Goal: Task Accomplishment & Management: Complete application form

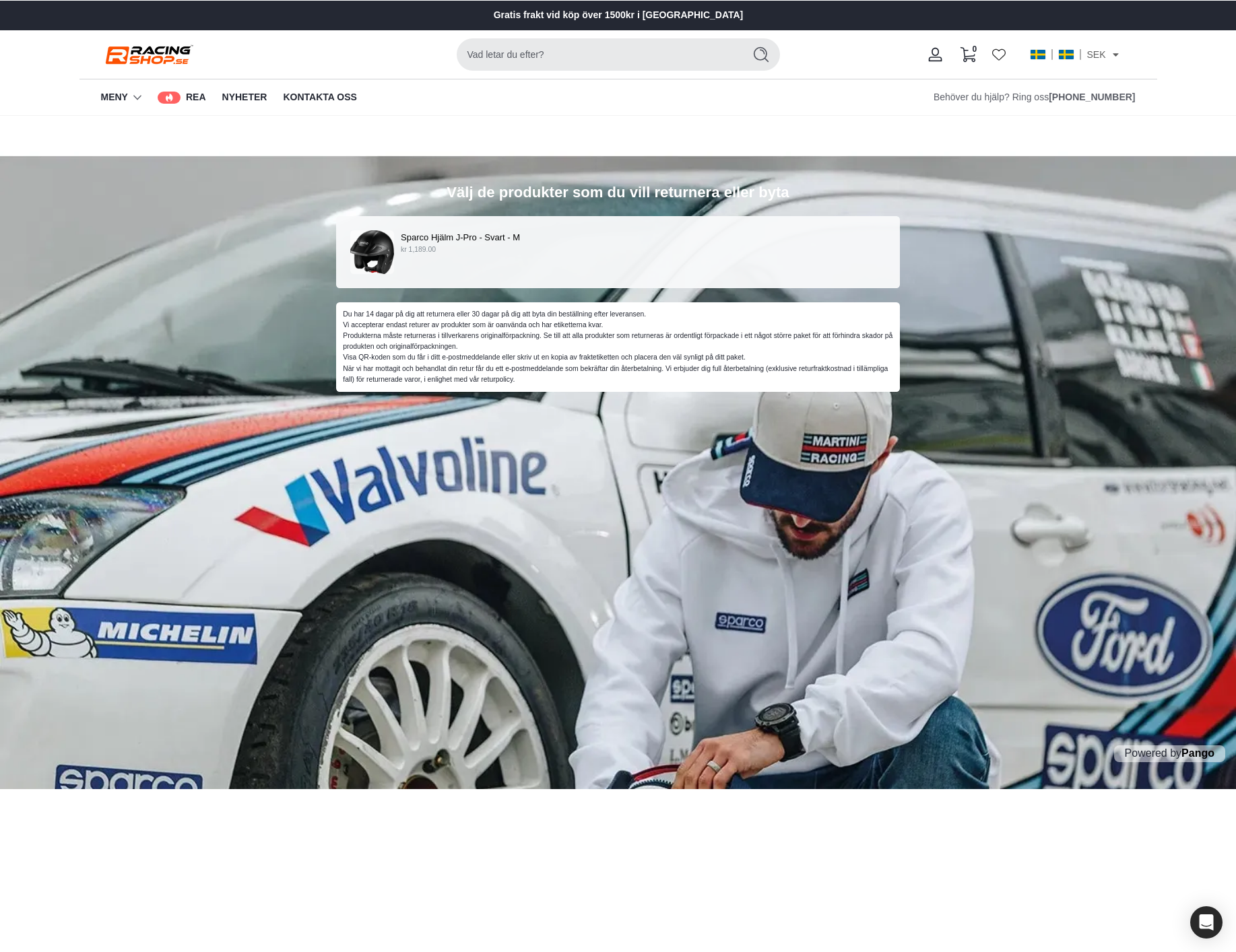
click at [671, 263] on div "Sparco Hjälm J-Pro - Svart - M kr 1,189.00" at bounding box center [618, 252] width 536 height 44
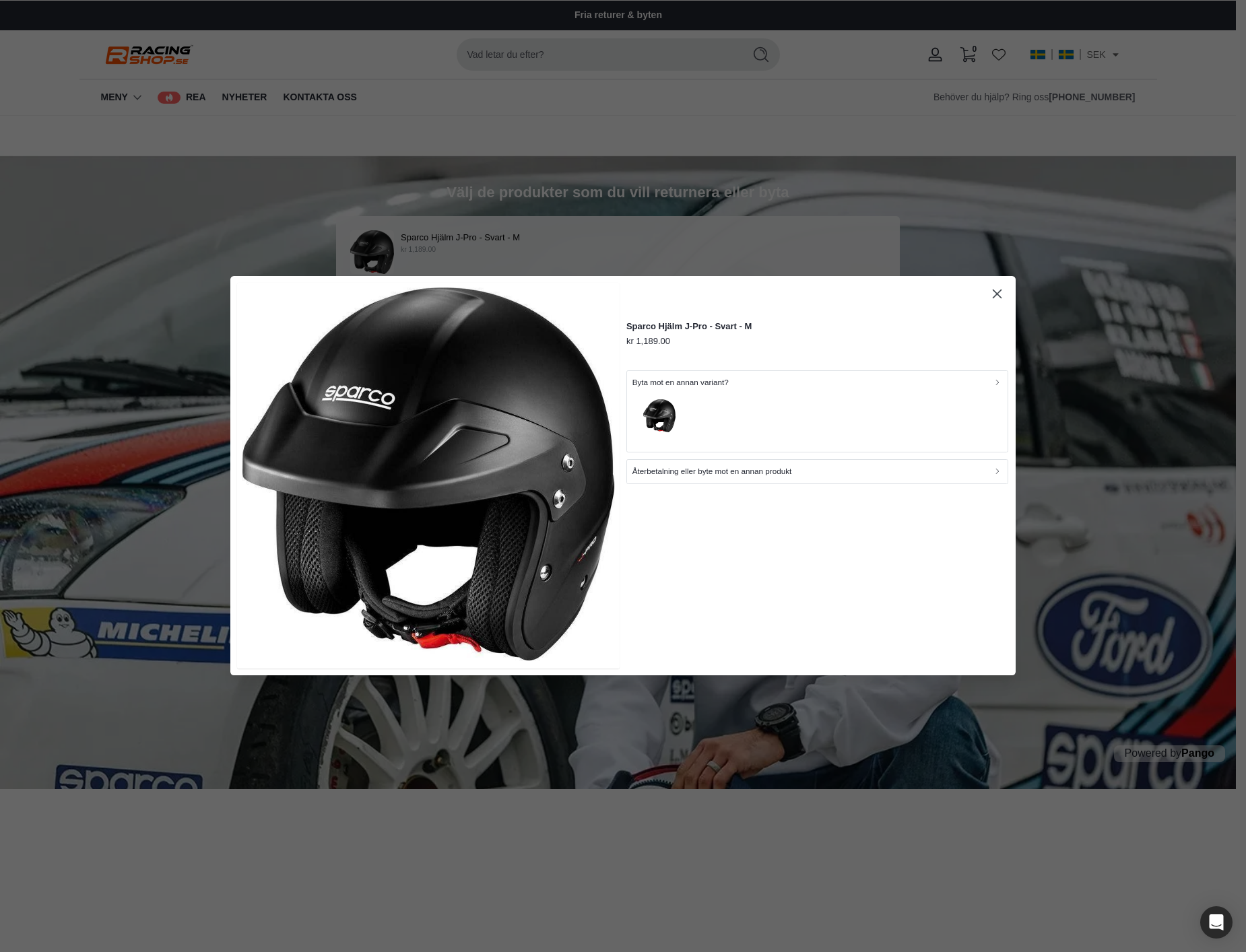
click at [732, 406] on div "button" at bounding box center [818, 419] width 371 height 58
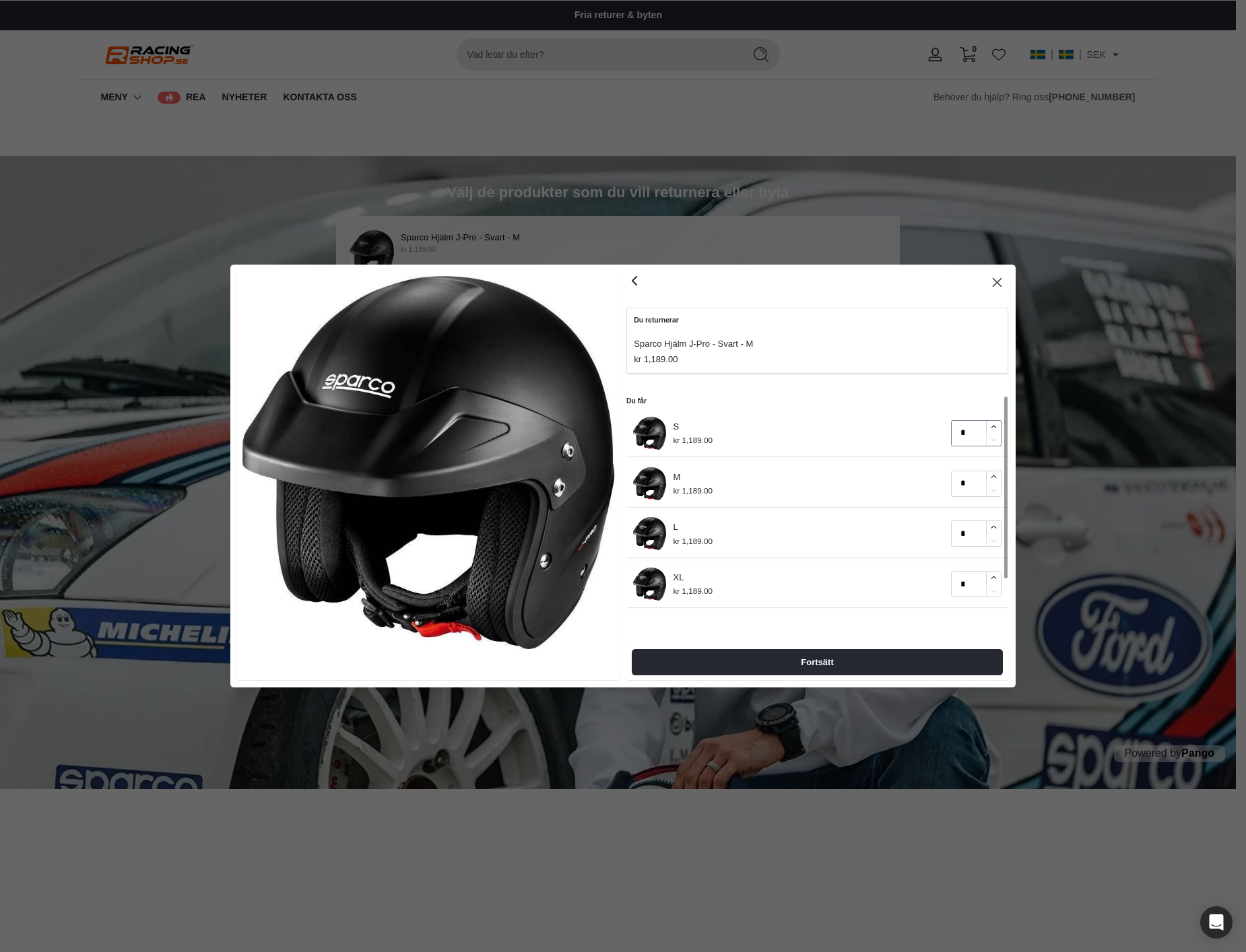
type input "*"
click at [995, 427] on icon "button" at bounding box center [994, 427] width 9 height 9
click at [862, 654] on span "Fortsätt" at bounding box center [818, 663] width 343 height 25
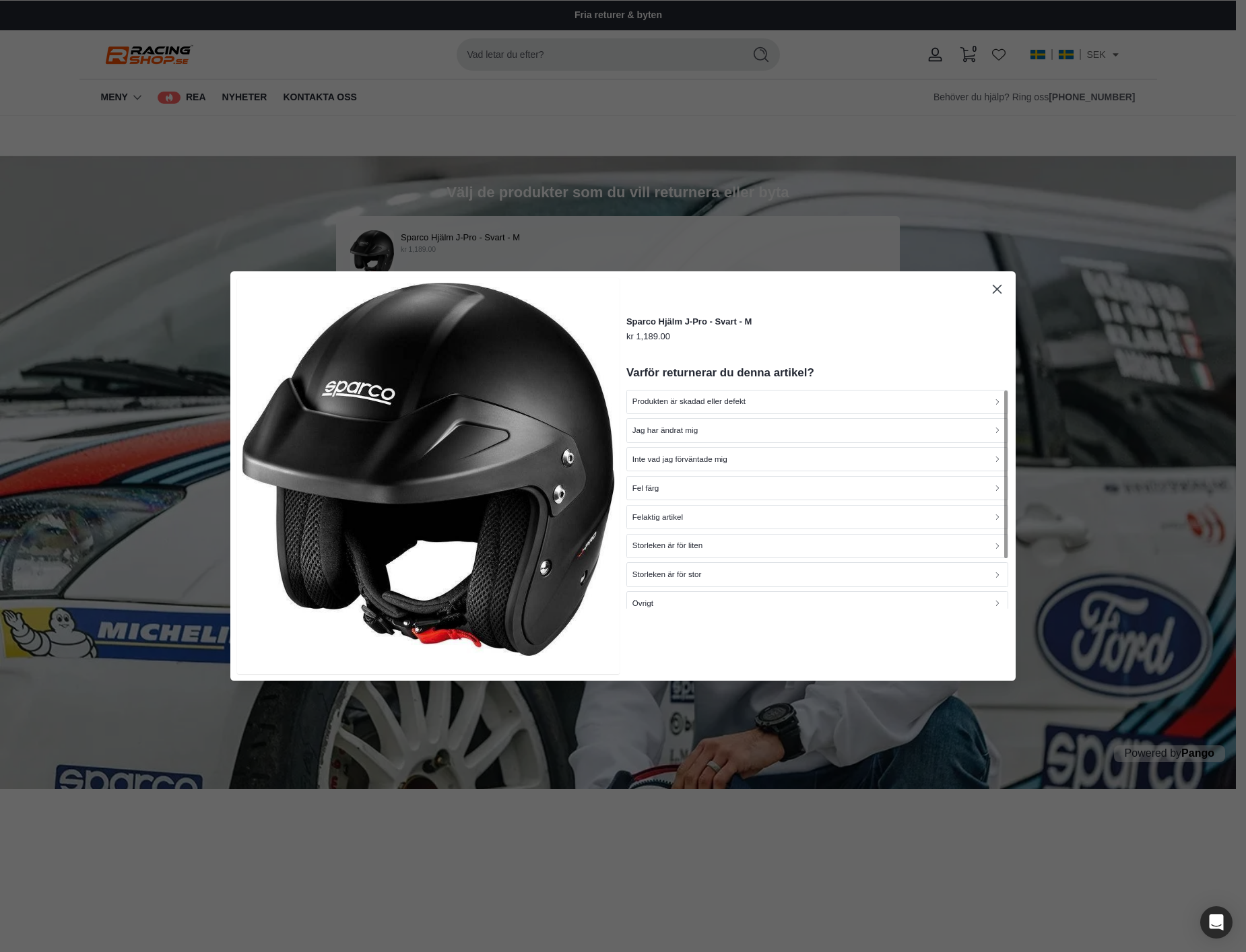
click at [1001, 282] on icon "button" at bounding box center [998, 289] width 16 height 16
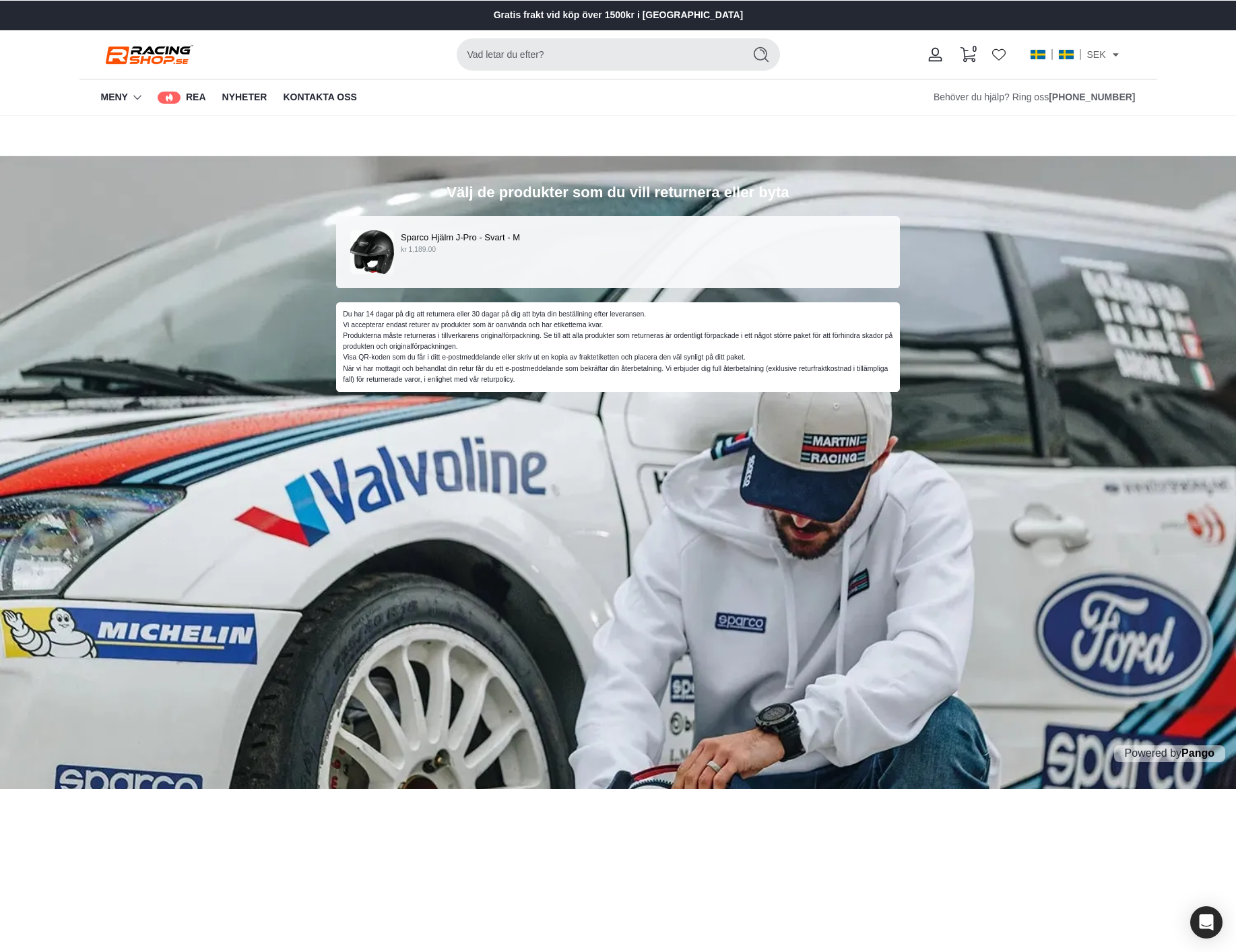
click at [711, 262] on div "Sparco Hjälm J-Pro - Svart - M kr 1,189.00" at bounding box center [618, 252] width 536 height 44
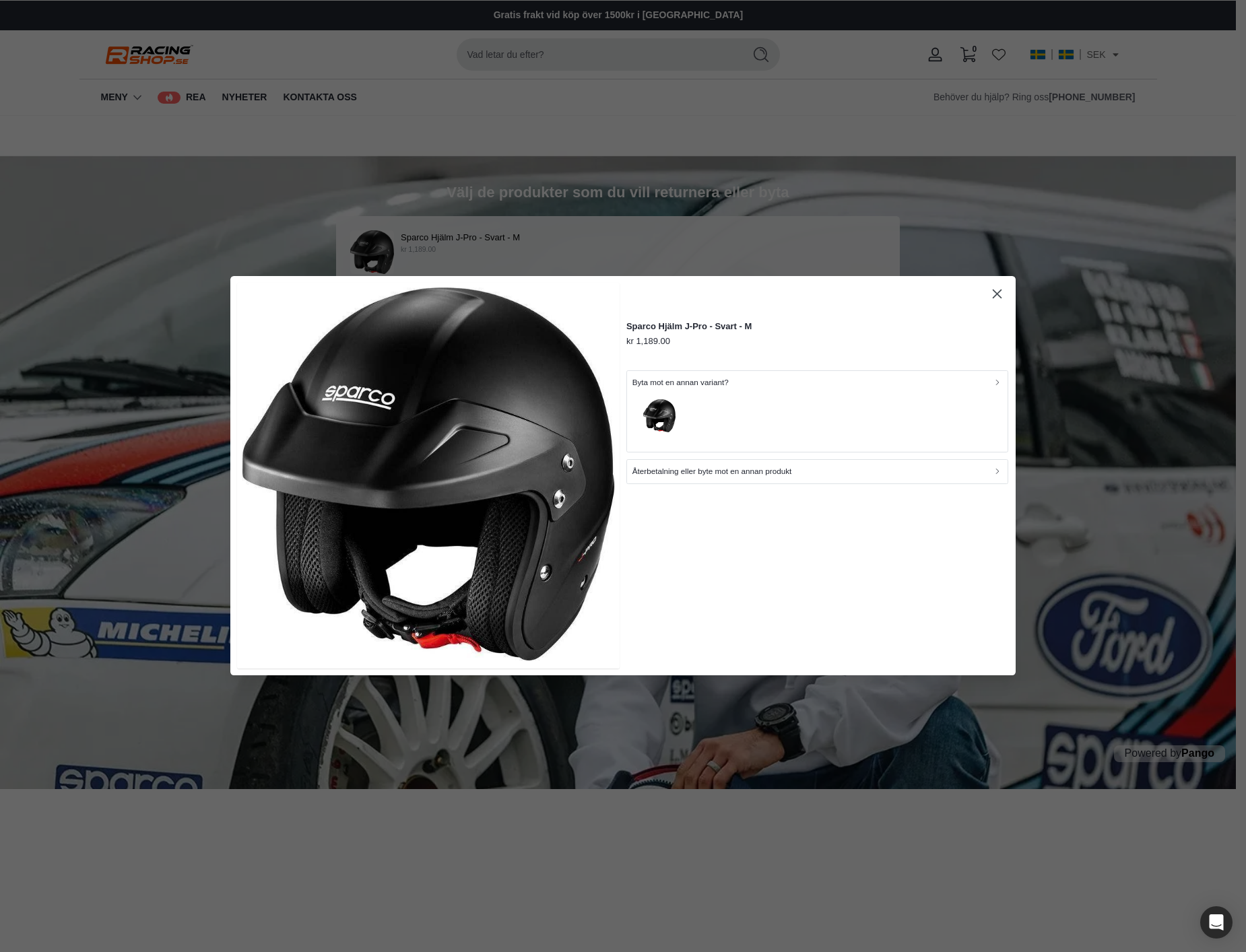
click at [720, 471] on p "Återbetalning eller byte mot en annan produkt" at bounding box center [713, 472] width 160 height 13
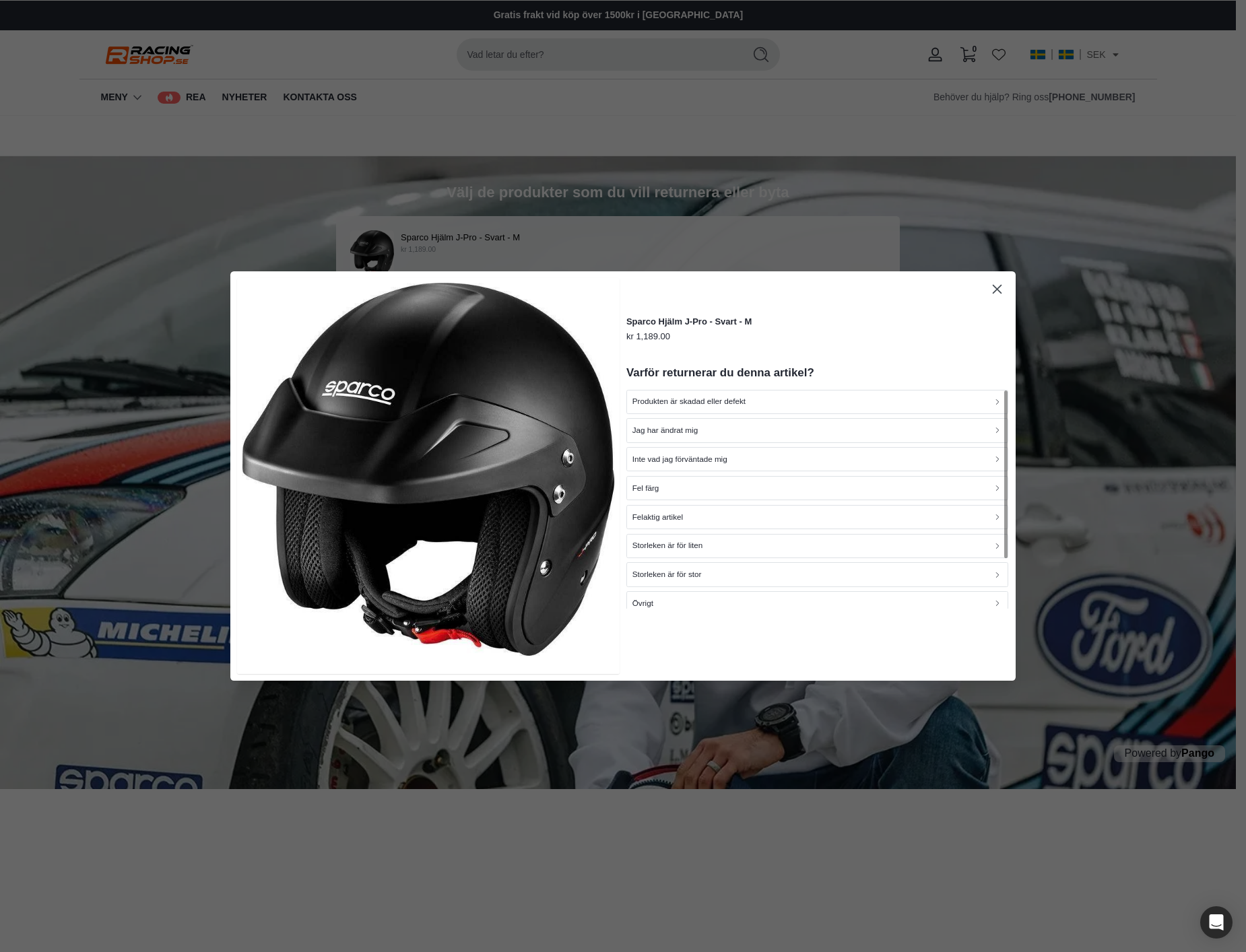
click at [718, 429] on div "Jag har ändrat mig" at bounding box center [818, 430] width 371 height 13
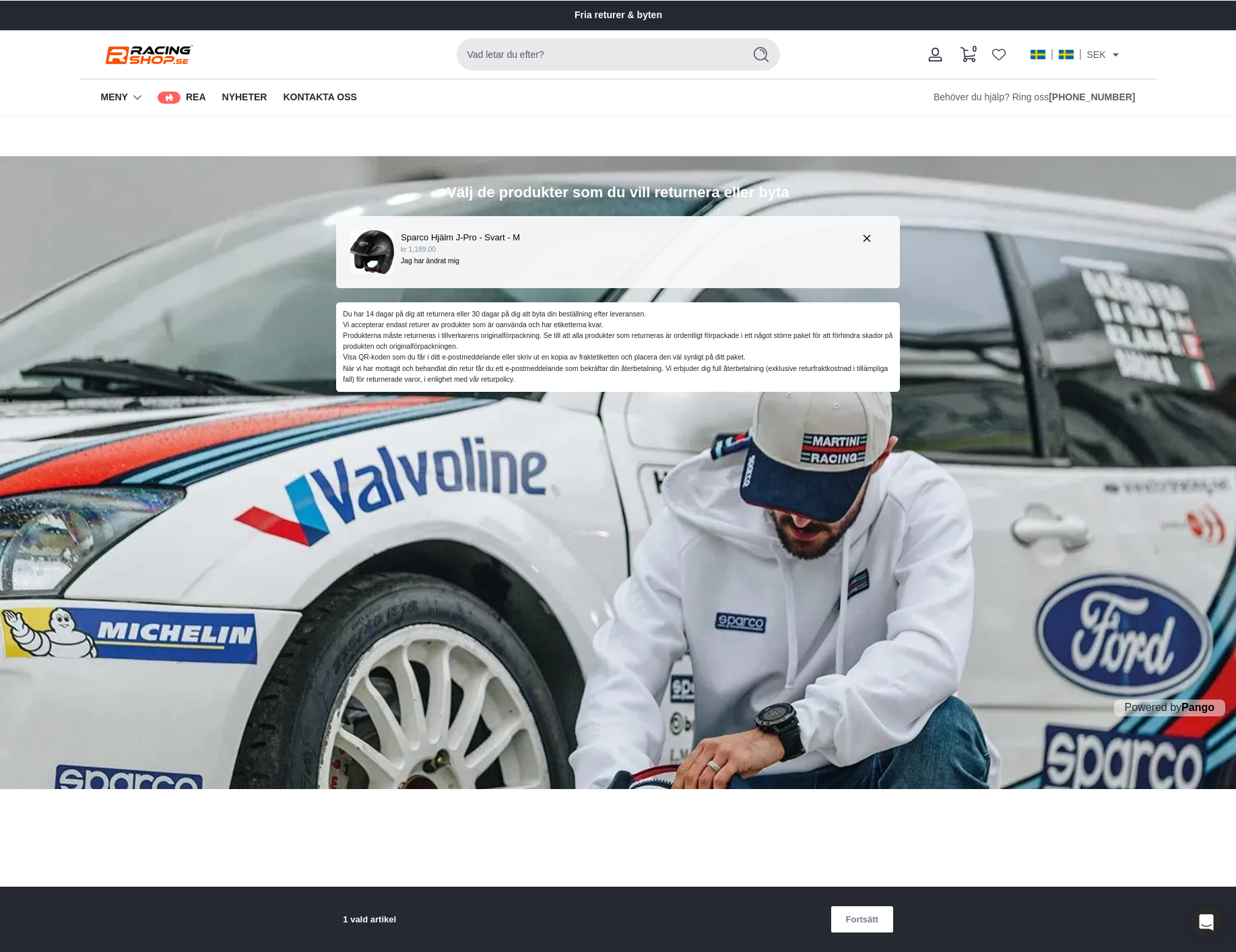
click at [716, 249] on p "kr 1,189.00" at bounding box center [624, 249] width 447 height 11
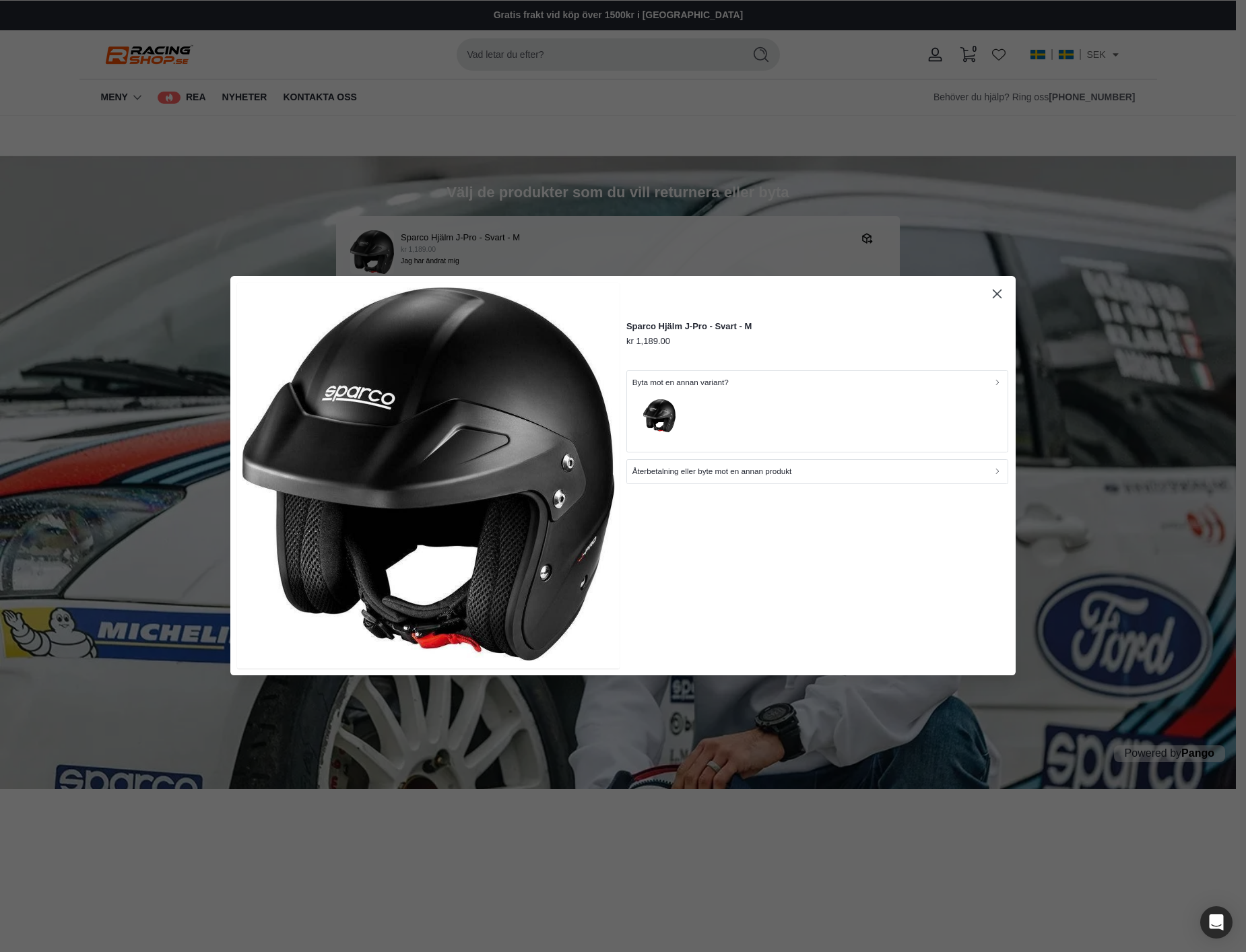
click at [997, 293] on icon "button" at bounding box center [997, 294] width 9 height 9
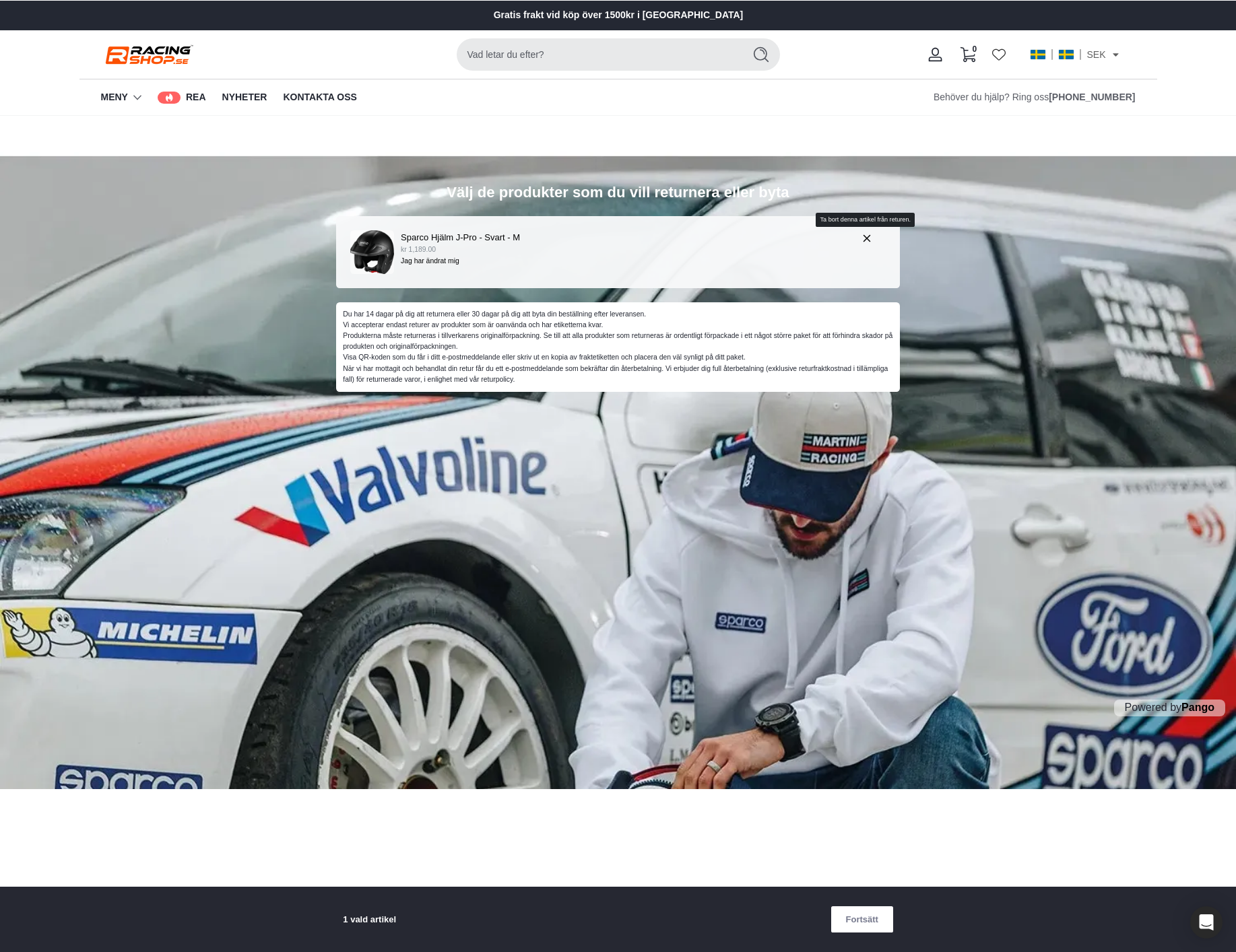
click at [869, 235] on icon "button" at bounding box center [866, 238] width 12 height 12
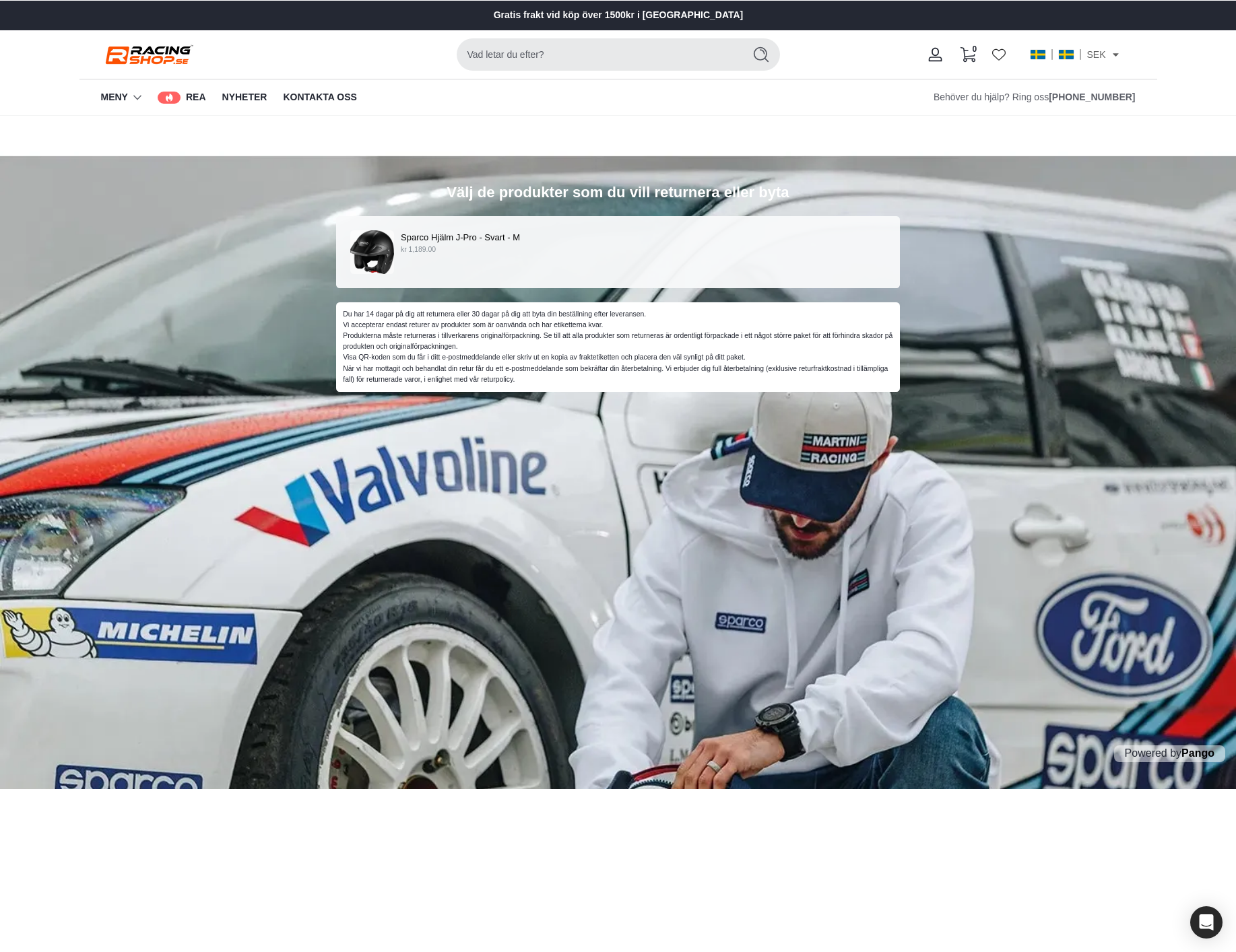
click at [843, 576] on div "Välj de produkter som du vill returnera eller byta Sparco Hjälm J-Pro - Svart -…" at bounding box center [618, 453] width 1236 height 674
click at [651, 257] on div "Sparco Hjälm J-Pro - Svart - M kr 1,189.00" at bounding box center [618, 252] width 536 height 44
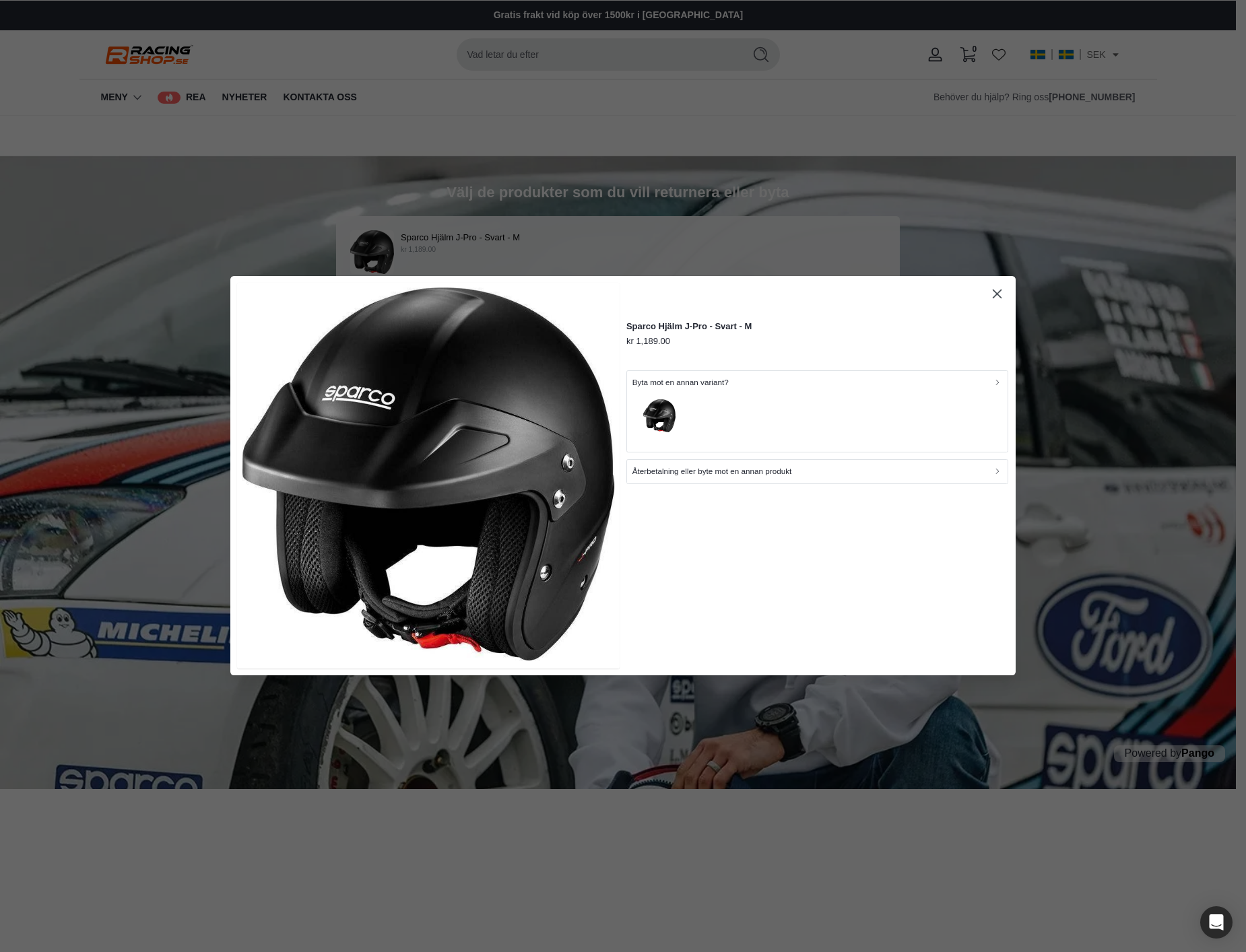
click at [722, 467] on p "Återbetalning eller byte mot en annan produkt" at bounding box center [713, 472] width 160 height 13
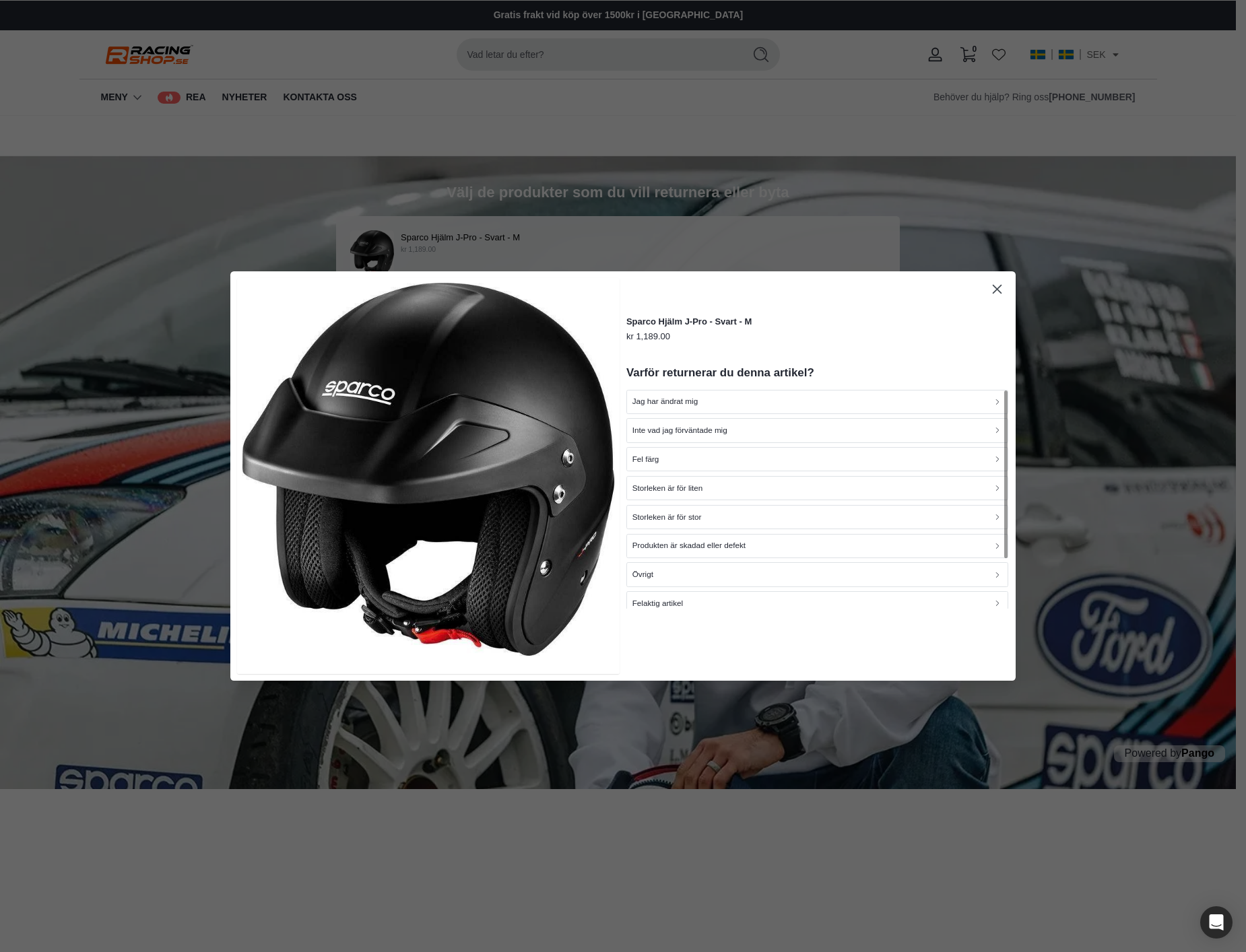
click at [999, 283] on icon "button" at bounding box center [998, 289] width 16 height 16
